Goal: Task Accomplishment & Management: Manage account settings

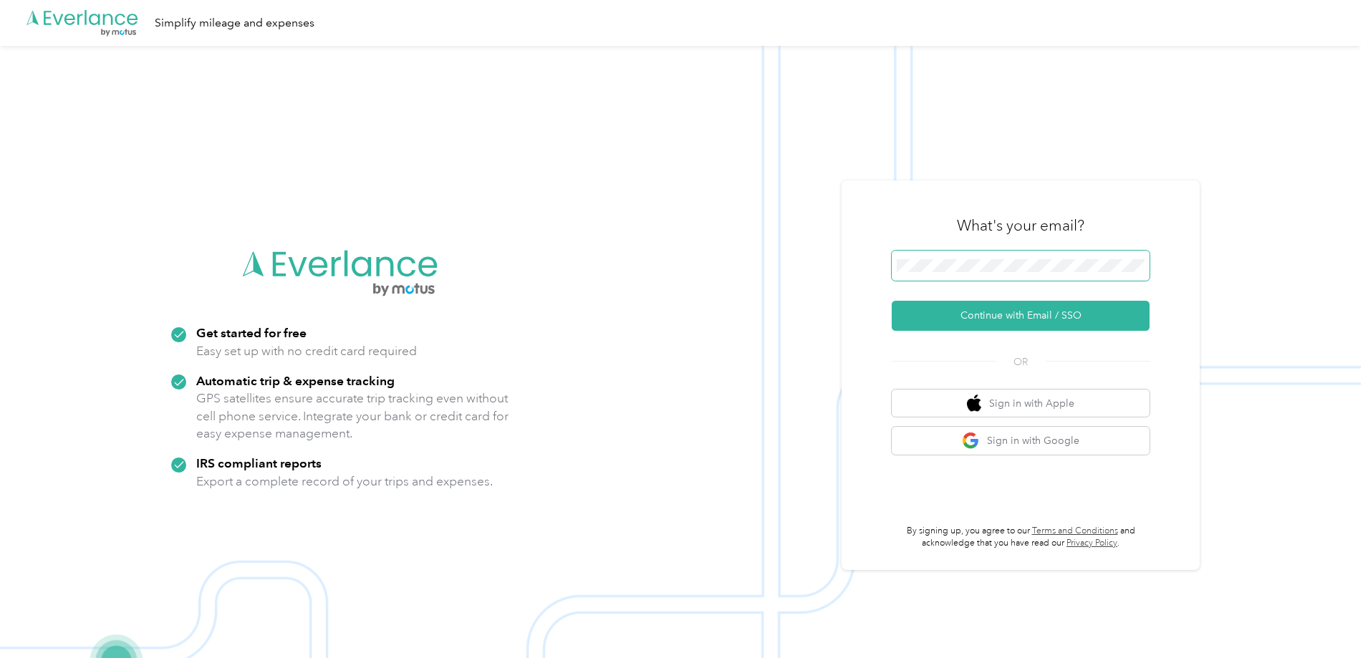
click at [892, 301] on button "Continue with Email / SSO" at bounding box center [1021, 316] width 258 height 30
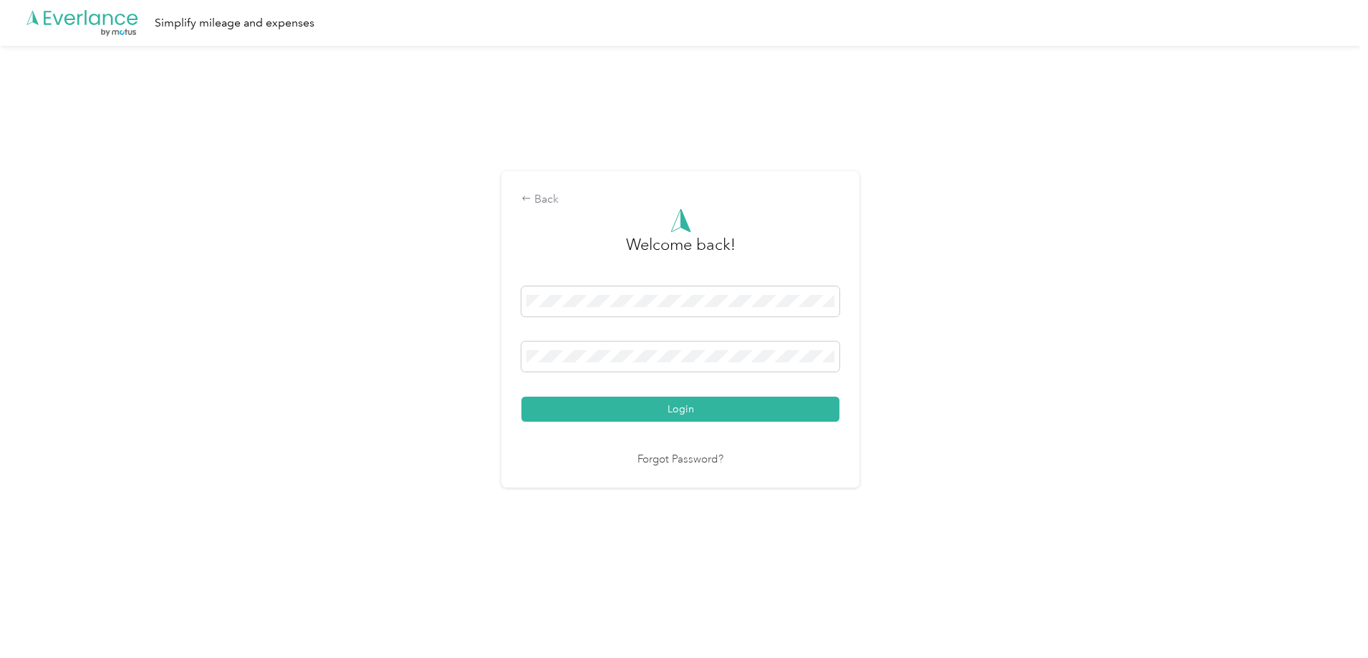
click at [521, 397] on button "Login" at bounding box center [680, 409] width 318 height 25
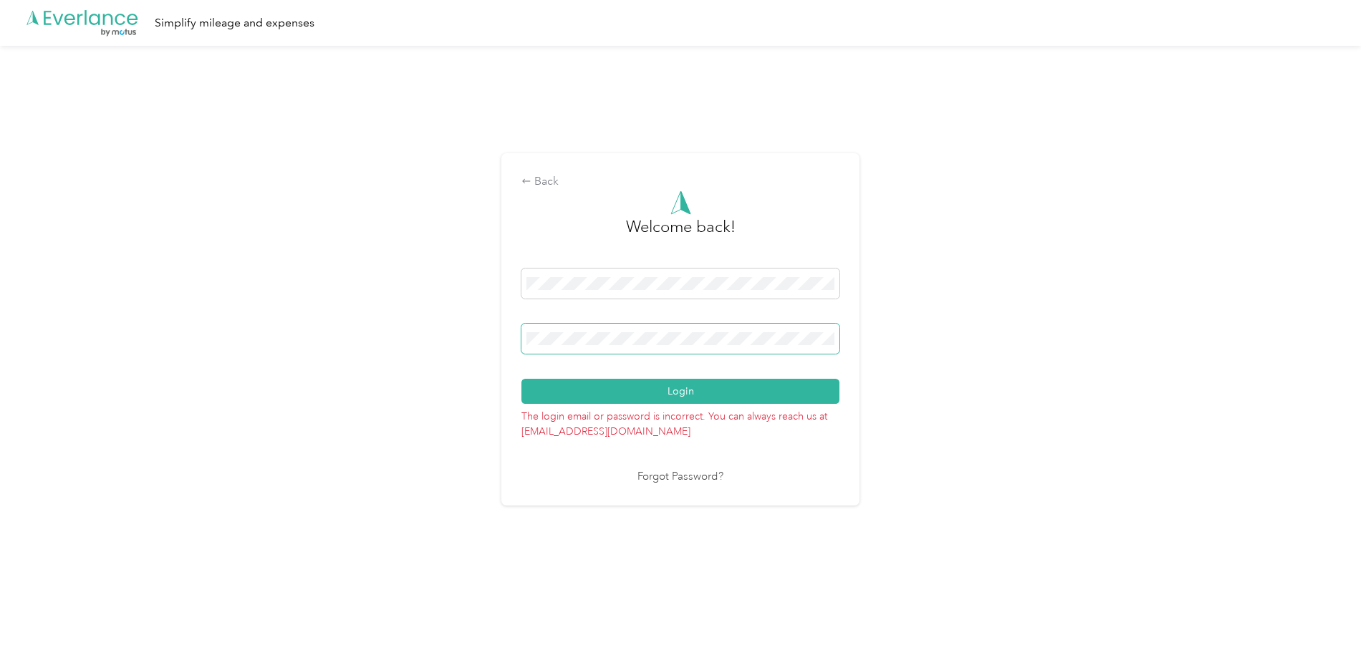
click at [521, 379] on button "Login" at bounding box center [680, 391] width 318 height 25
